Goal: Task Accomplishment & Management: Use online tool/utility

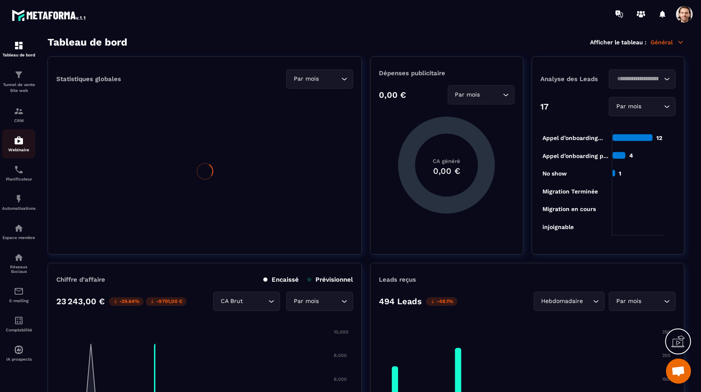
click at [25, 145] on div "Webinaire" at bounding box center [18, 143] width 33 height 17
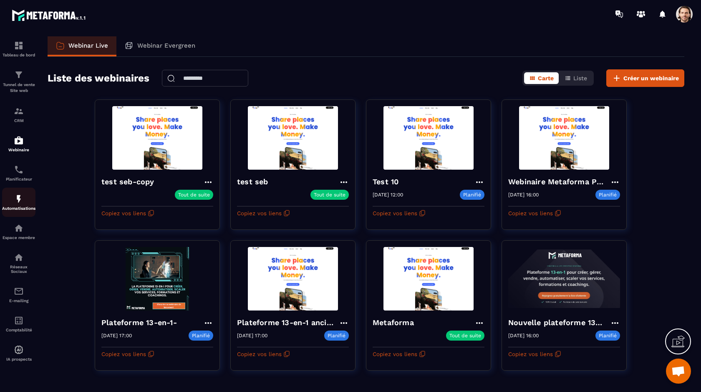
click at [22, 210] on p "Automatisations" at bounding box center [18, 208] width 33 height 5
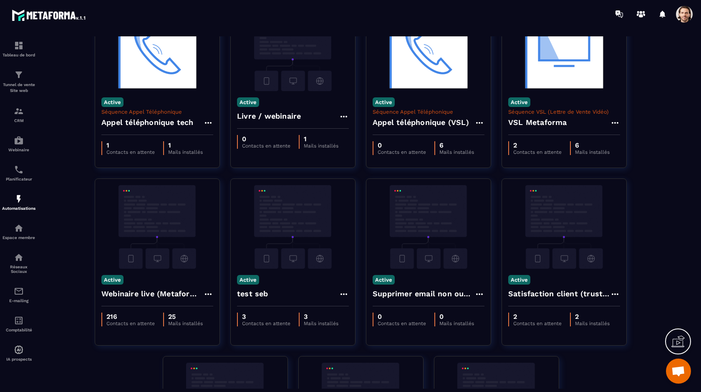
scroll to position [253, 0]
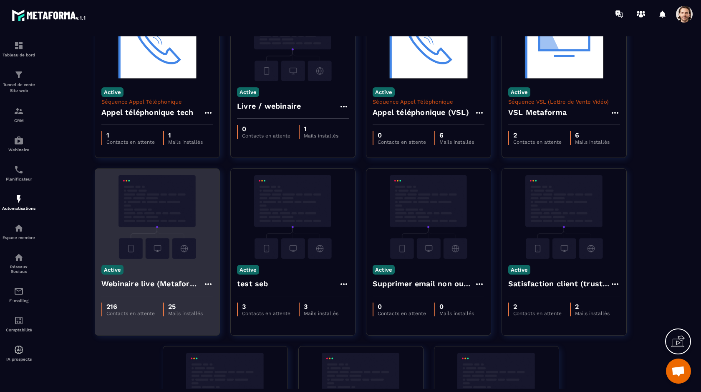
click at [173, 211] on img at bounding box center [157, 216] width 112 height 83
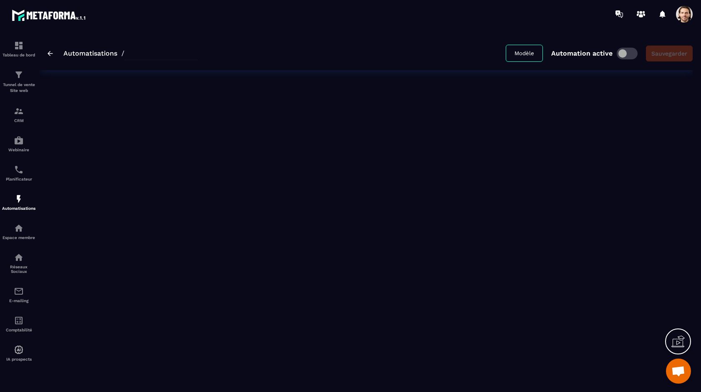
type input "**********"
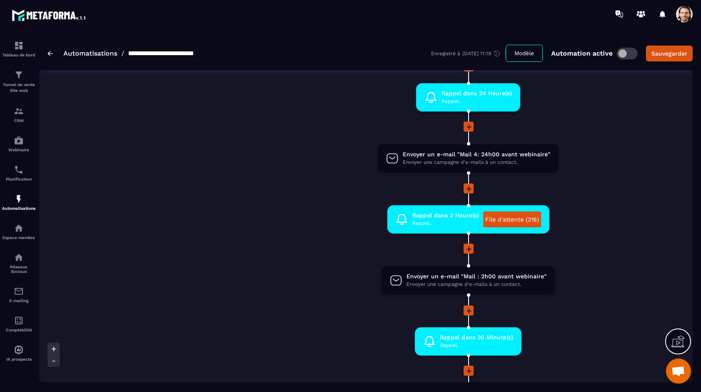
scroll to position [414, 0]
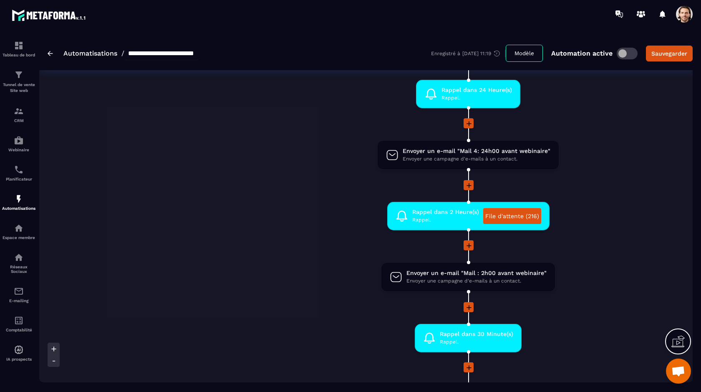
click at [682, 14] on span at bounding box center [684, 14] width 17 height 17
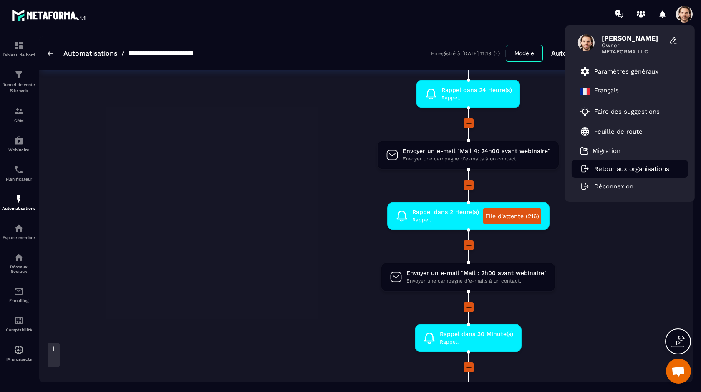
click at [617, 172] on p "Retour aux organisations" at bounding box center [631, 169] width 75 height 8
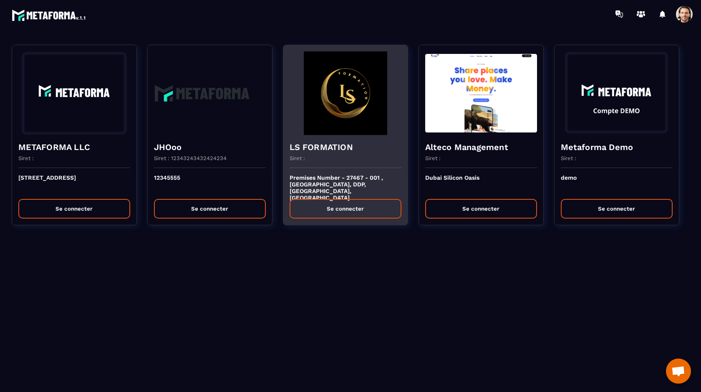
click at [344, 209] on button "Se connecter" at bounding box center [346, 209] width 112 height 20
